Goal: Information Seeking & Learning: Learn about a topic

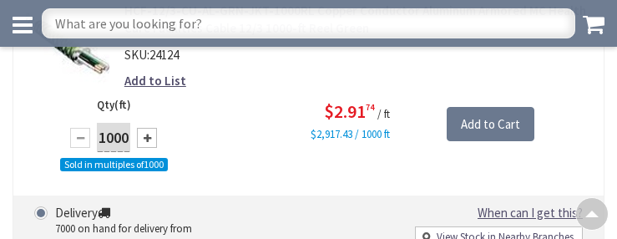
scroll to position [3637, 0]
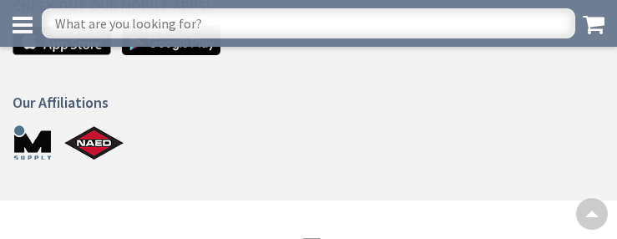
scroll to position [1341, 0]
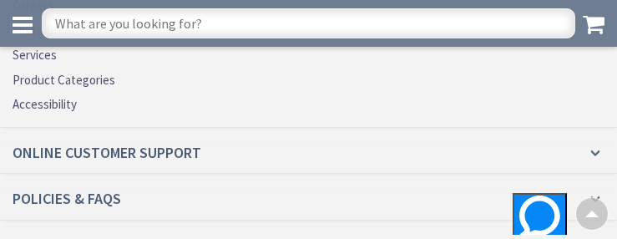
scroll to position [3335, 0]
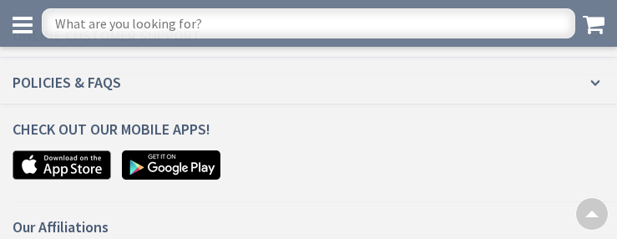
scroll to position [2562, 0]
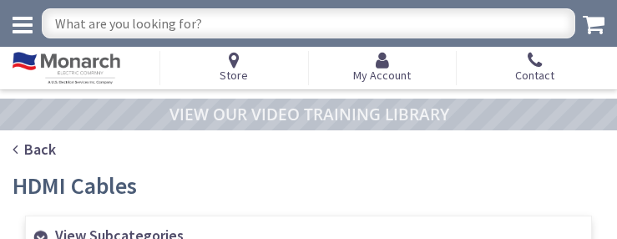
scroll to position [1971, 0]
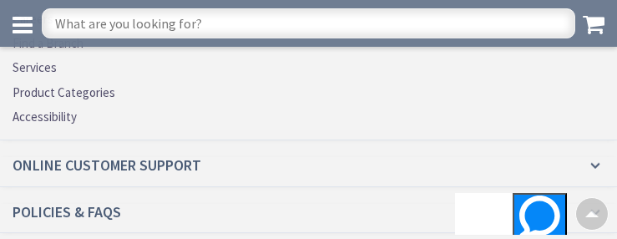
scroll to position [3536, 0]
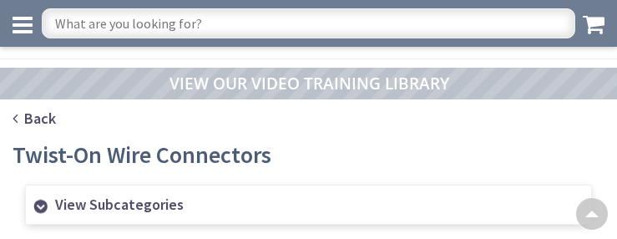
scroll to position [2686, 0]
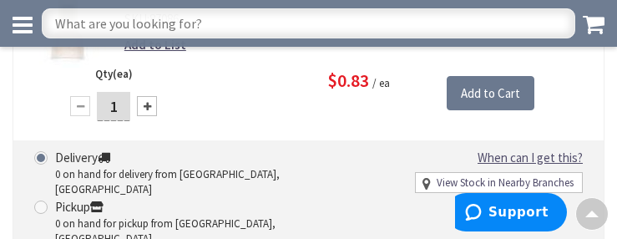
scroll to position [3270, 0]
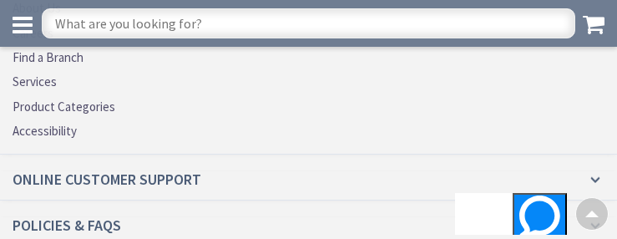
scroll to position [3697, 0]
